Goal: Check status: Check status

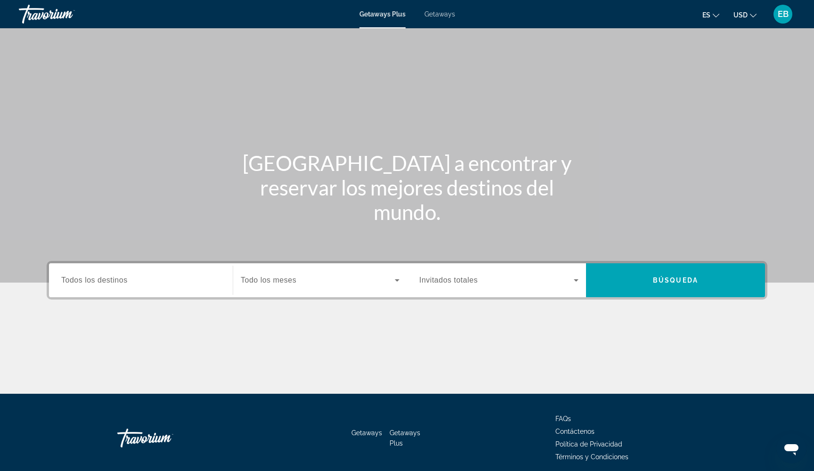
click at [786, 10] on span "EB" at bounding box center [783, 13] width 11 height 9
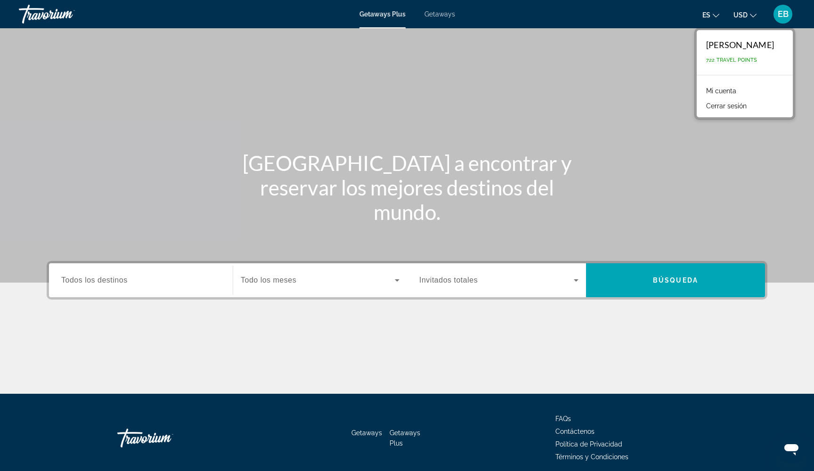
click at [718, 89] on link "Mi cuenta" at bounding box center [722, 91] width 40 height 12
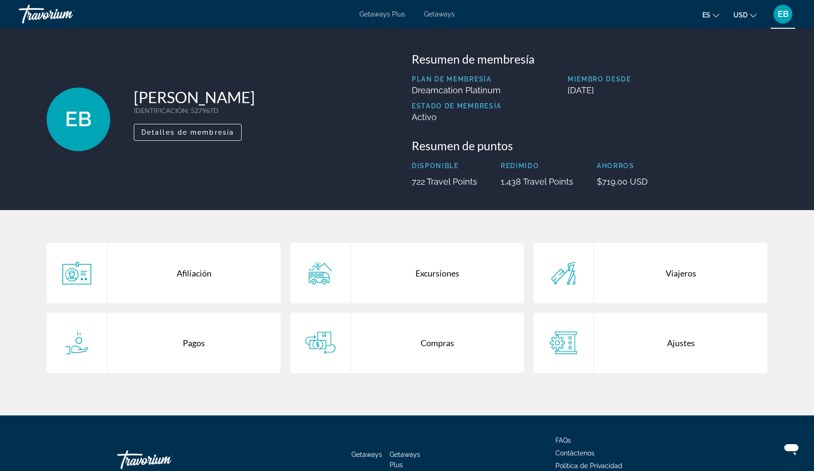
click at [433, 271] on div "Excursiones" at bounding box center [437, 273] width 173 height 60
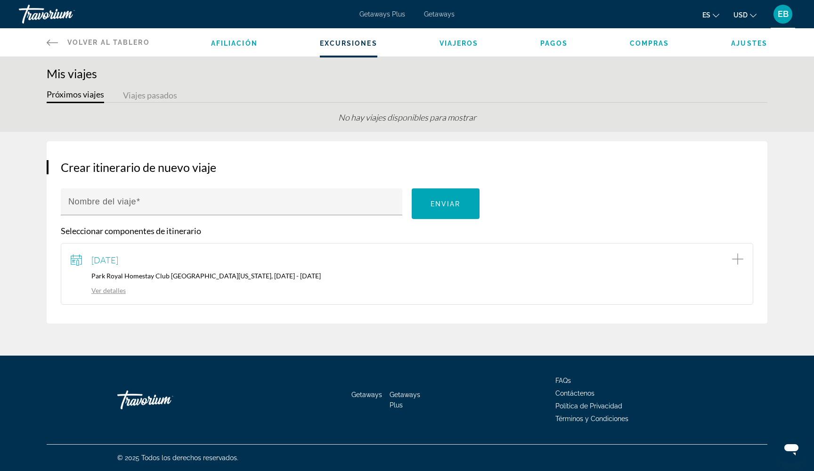
click at [107, 293] on link "Ver detalles" at bounding box center [98, 291] width 55 height 8
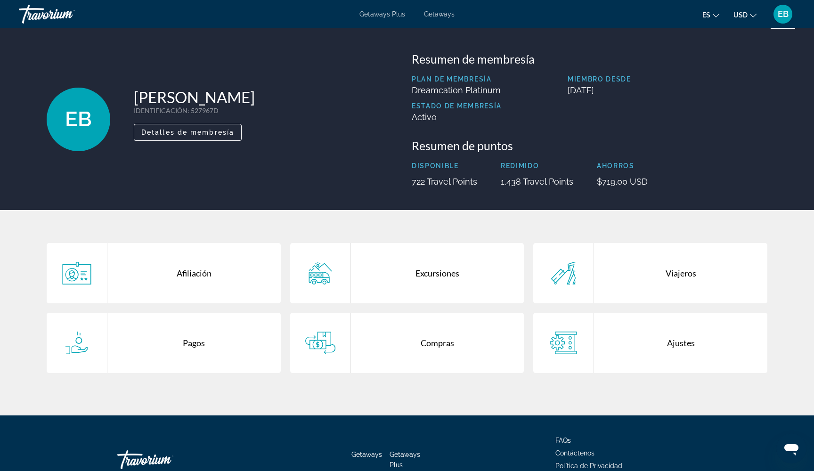
click at [430, 348] on div "Compras" at bounding box center [437, 343] width 173 height 60
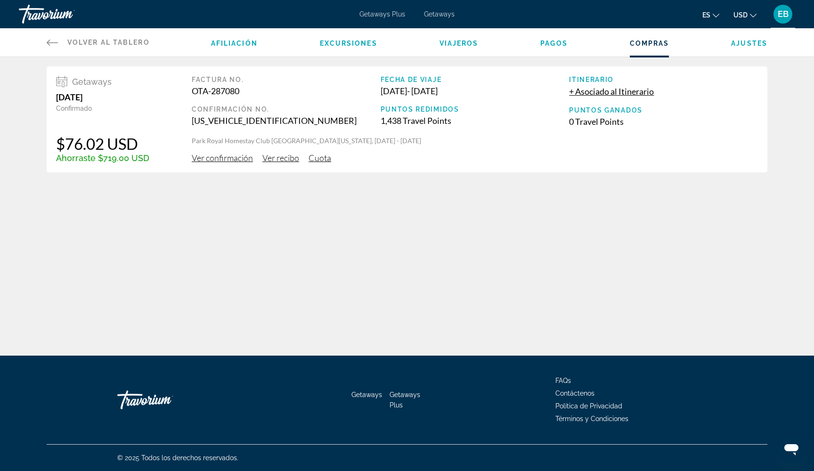
click at [222, 159] on span "Ver confirmación" at bounding box center [222, 158] width 61 height 10
